Goal: Transaction & Acquisition: Purchase product/service

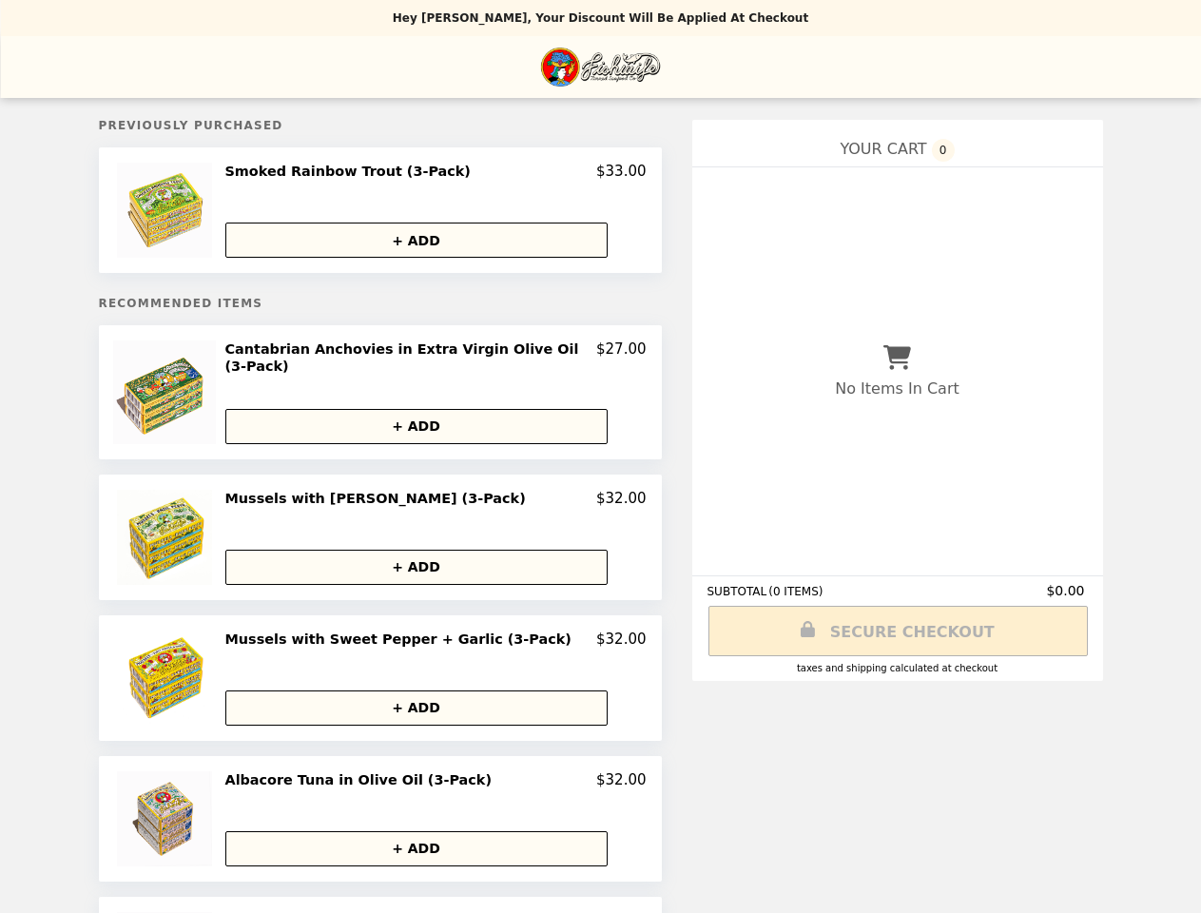
click at [185, 212] on img at bounding box center [167, 210] width 100 height 95
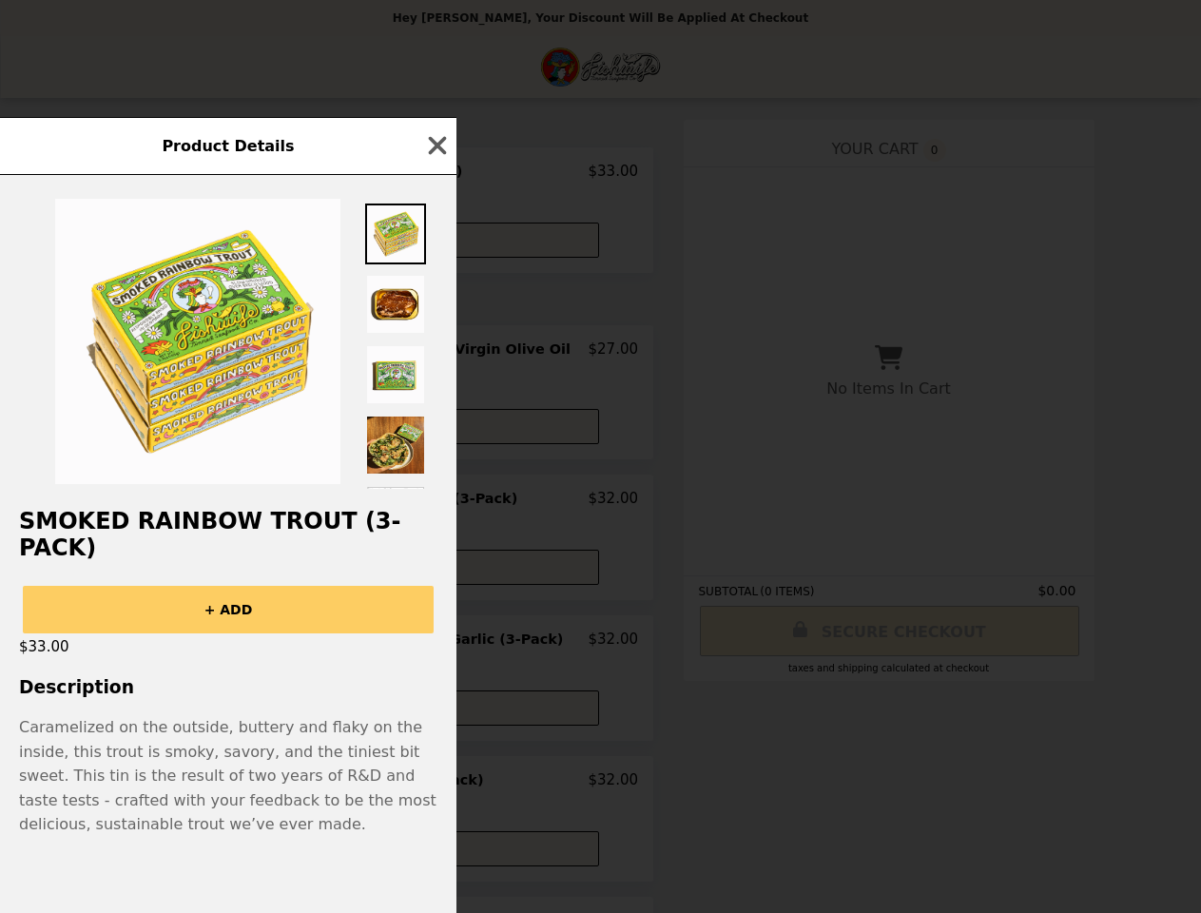
click at [436, 174] on div "Product Details Smoked Rainbow Trout (3-Pack) + ADD $33.00 Description Carameli…" at bounding box center [600, 456] width 1201 height 913
click at [435, 242] on div at bounding box center [228, 332] width 457 height 314
click at [185, 392] on img at bounding box center [197, 341] width 285 height 285
click at [436, 354] on div at bounding box center [228, 332] width 457 height 314
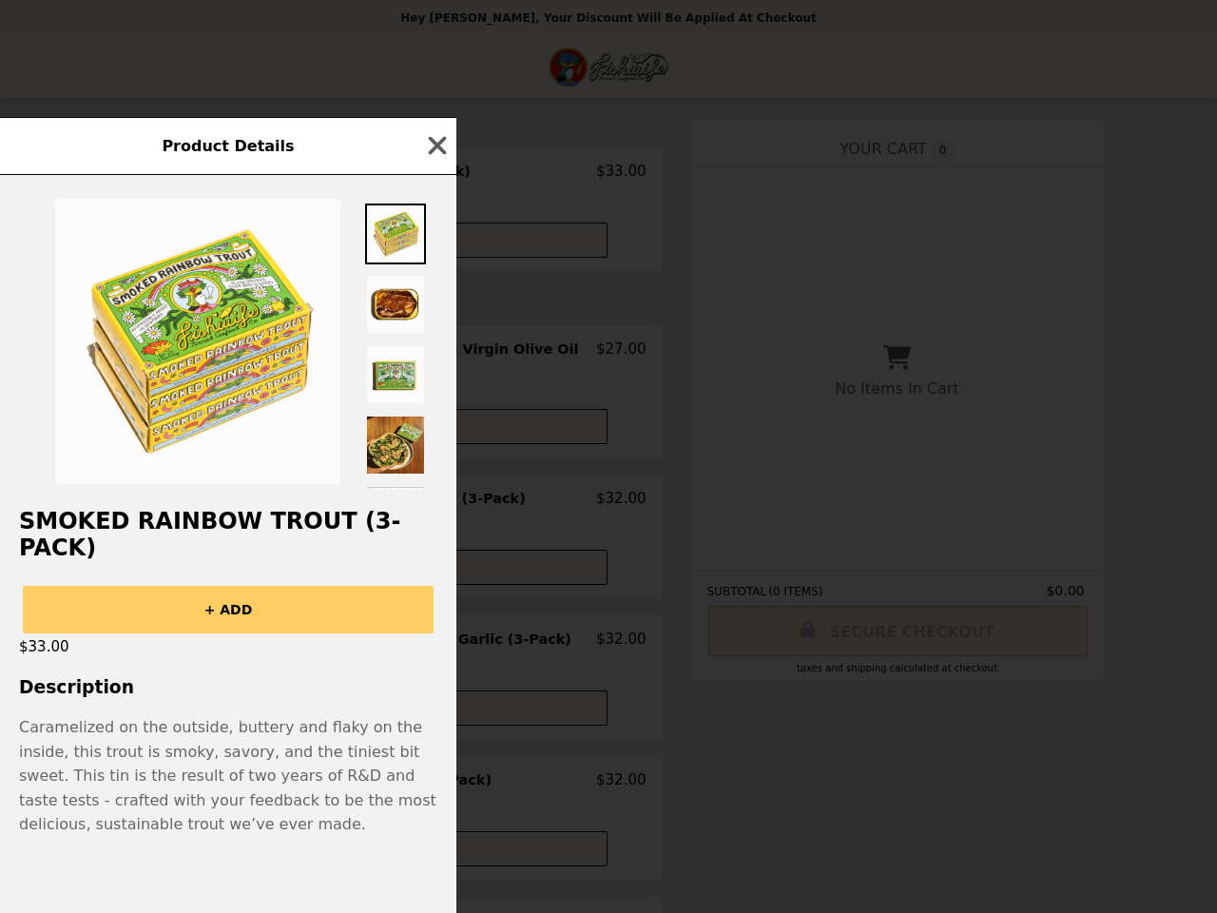
click at [435, 421] on div at bounding box center [228, 332] width 457 height 314
click at [185, 533] on h2 "Smoked Rainbow Trout (3-Pack)" at bounding box center [228, 534] width 457 height 53
click at [436, 495] on div "Product Details Smoked Rainbow Trout (3-Pack) + ADD $33.00 Description Carameli…" at bounding box center [608, 456] width 1217 height 913
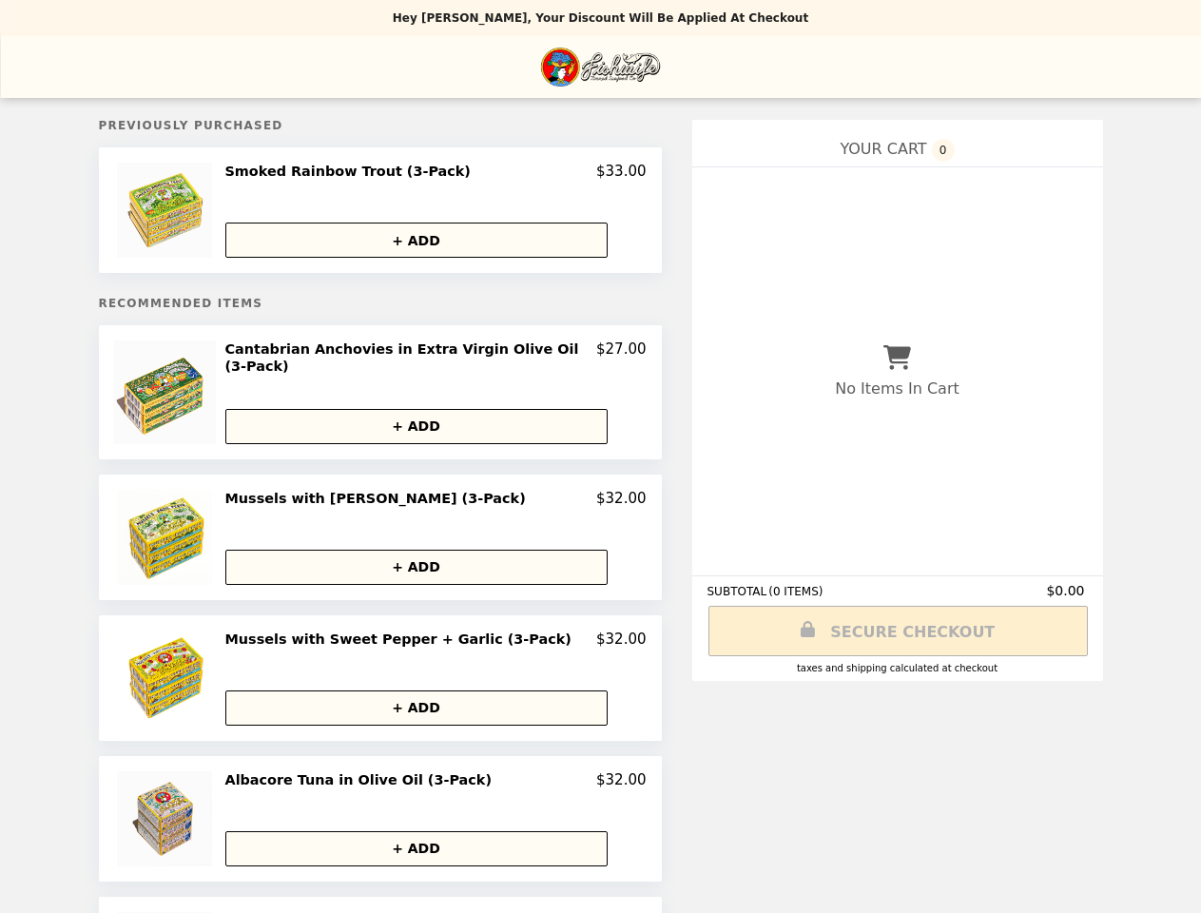
click at [435, 562] on button "+ ADD" at bounding box center [416, 567] width 382 height 35
click at [185, 673] on img at bounding box center [167, 678] width 100 height 95
